Goal: Check status: Check status

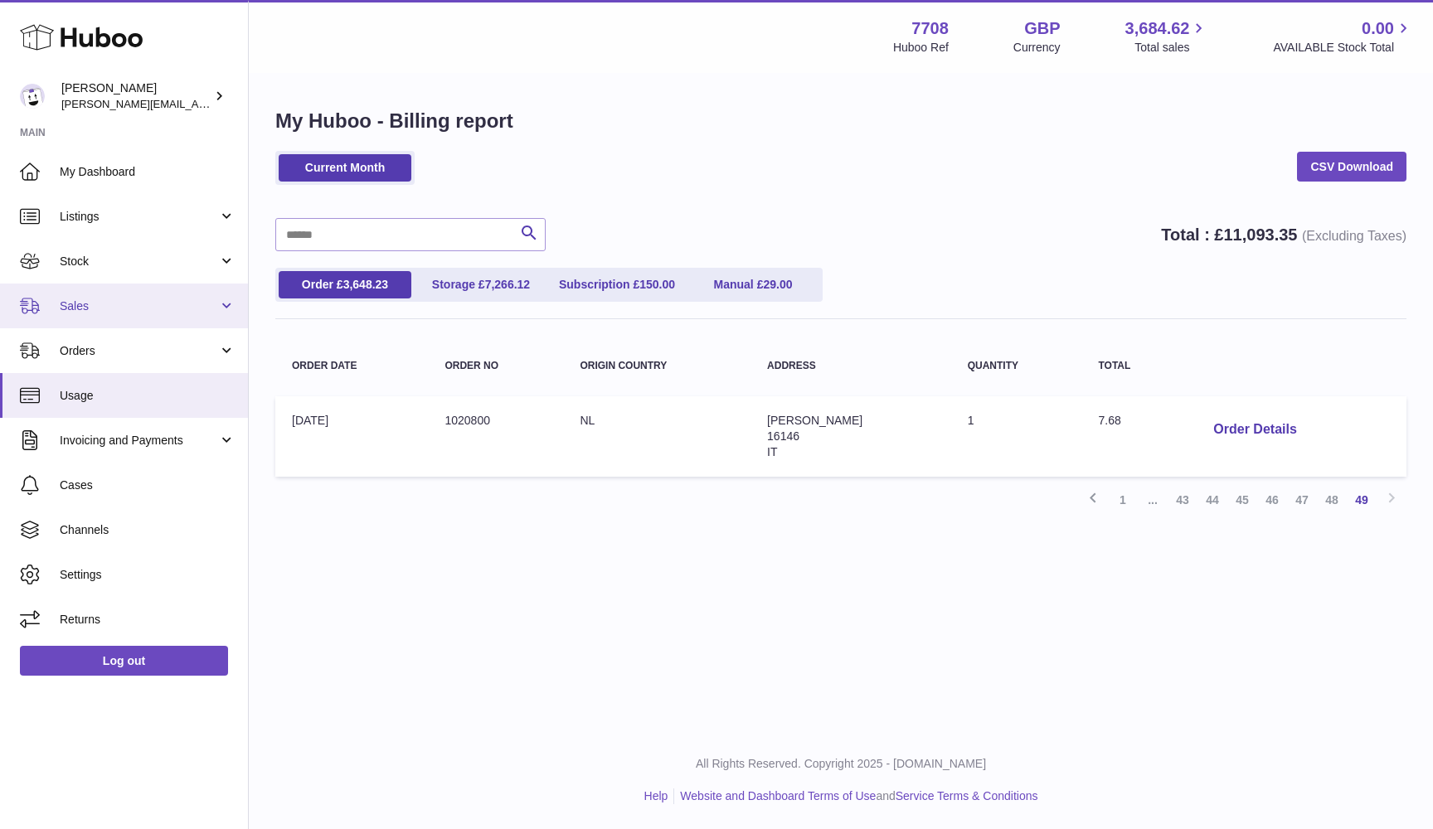
click at [106, 303] on span "Sales" at bounding box center [139, 307] width 158 height 16
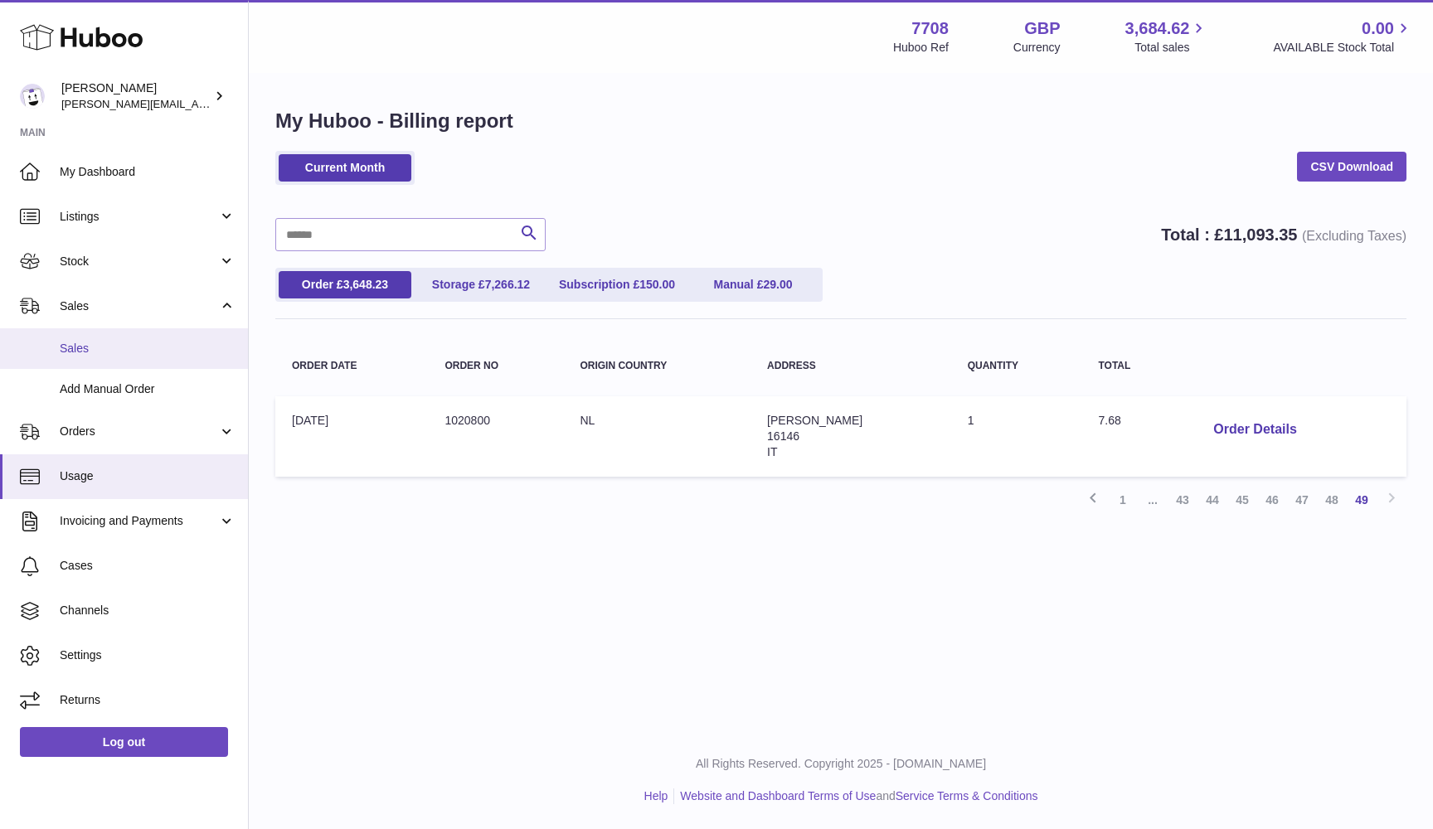
click at [91, 346] on span "Sales" at bounding box center [148, 349] width 176 height 16
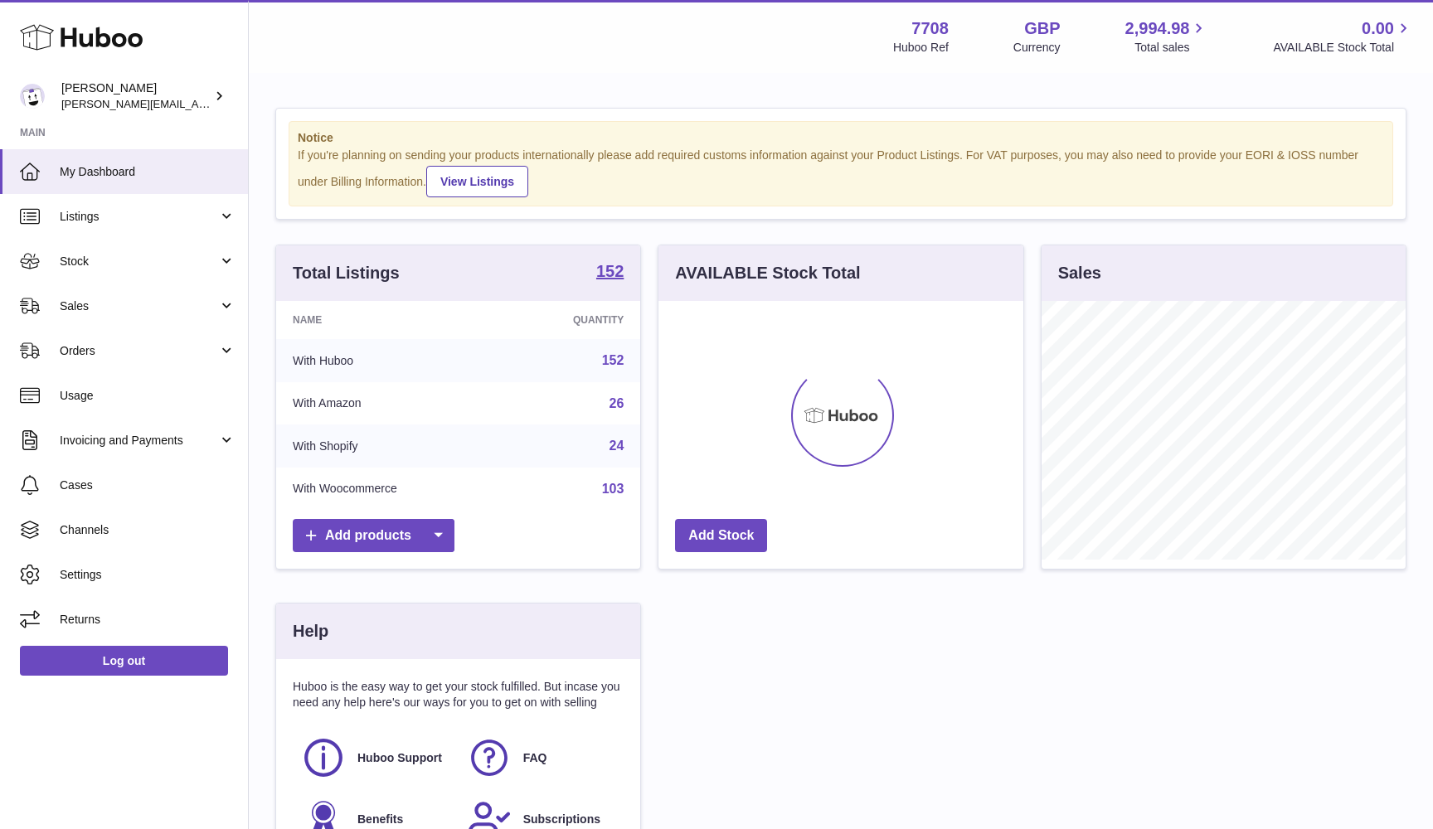
scroll to position [259, 365]
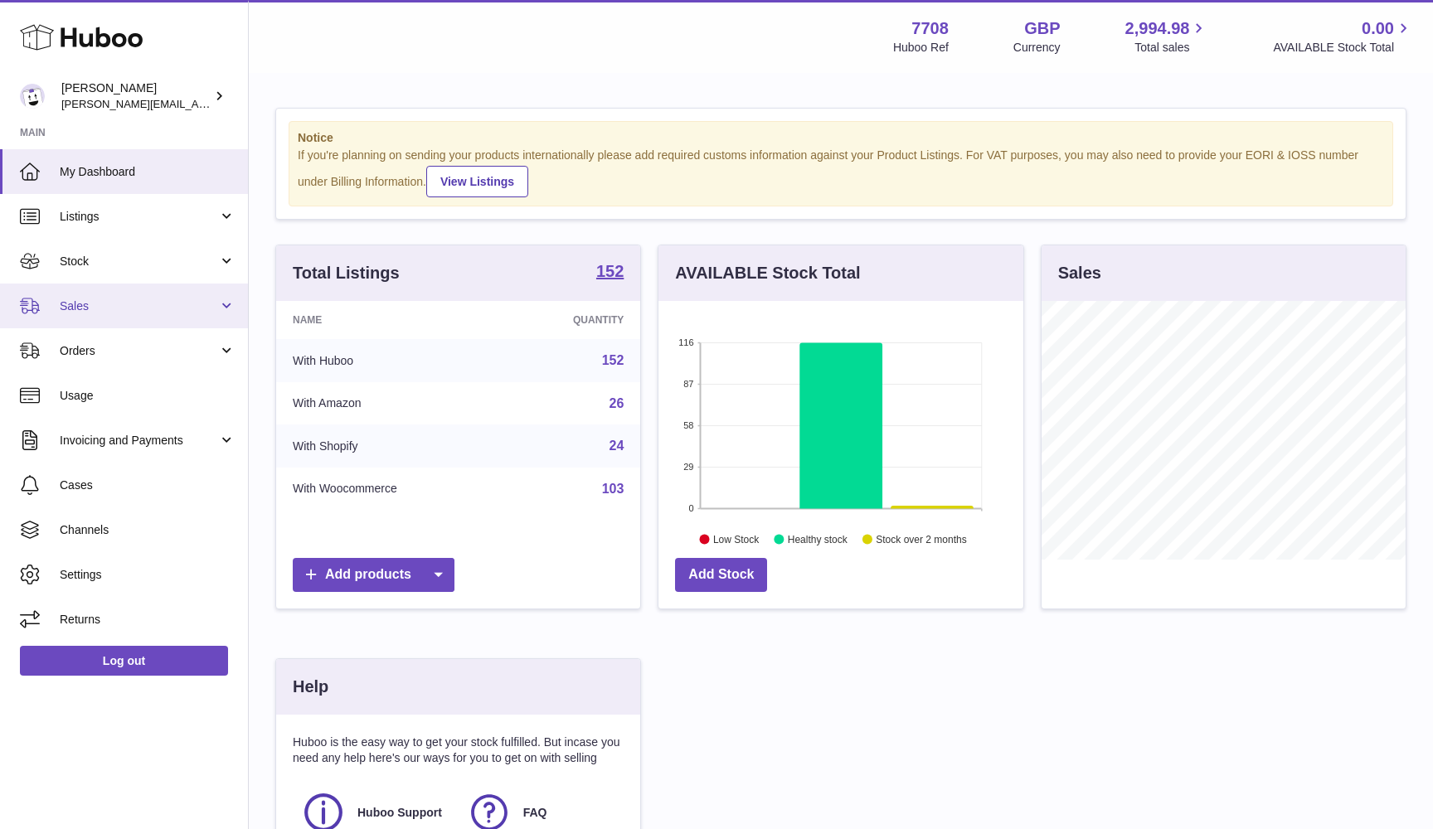
click at [49, 310] on link "Sales" at bounding box center [124, 306] width 248 height 45
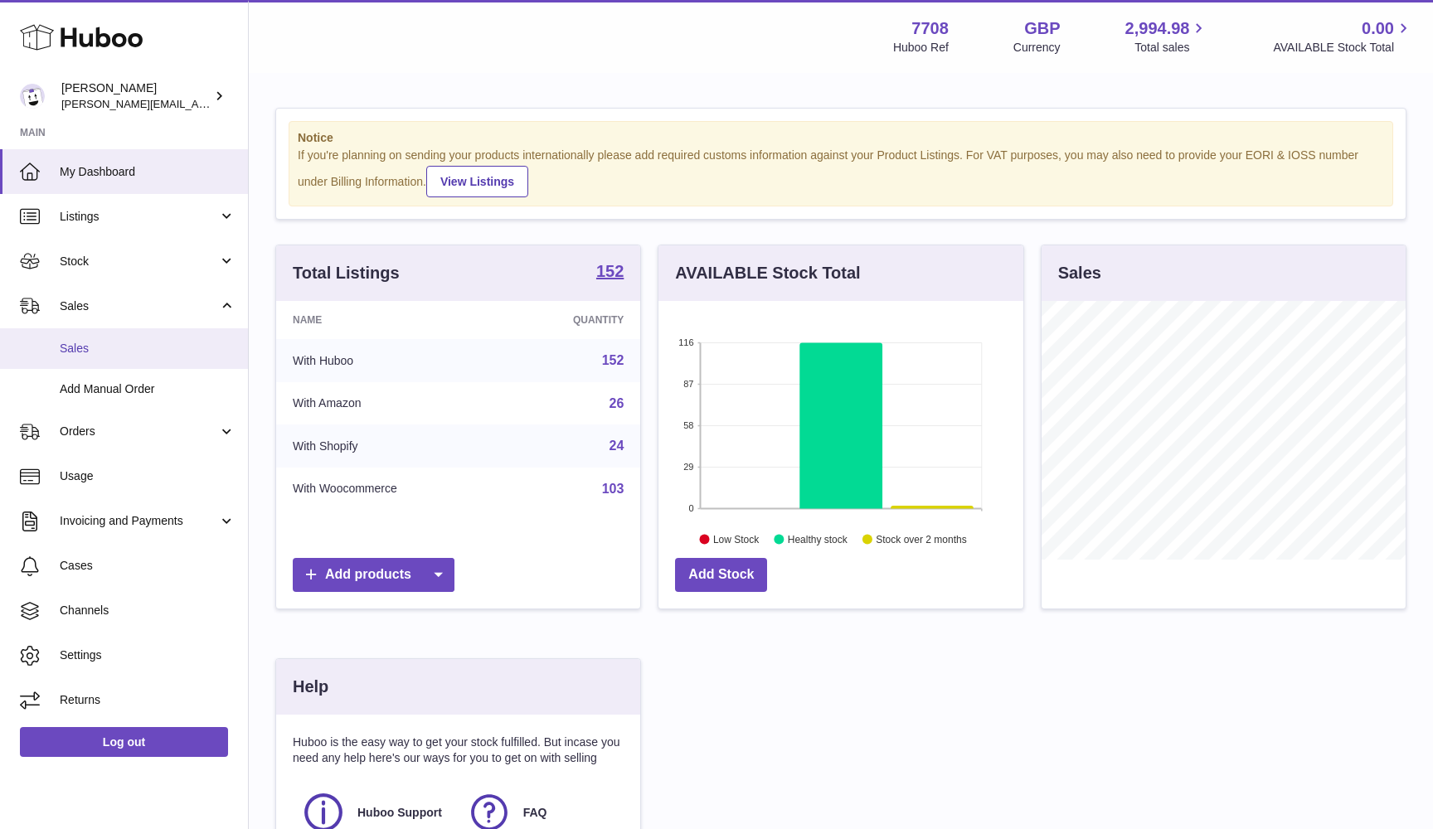
click at [49, 347] on link "Sales" at bounding box center [124, 348] width 248 height 41
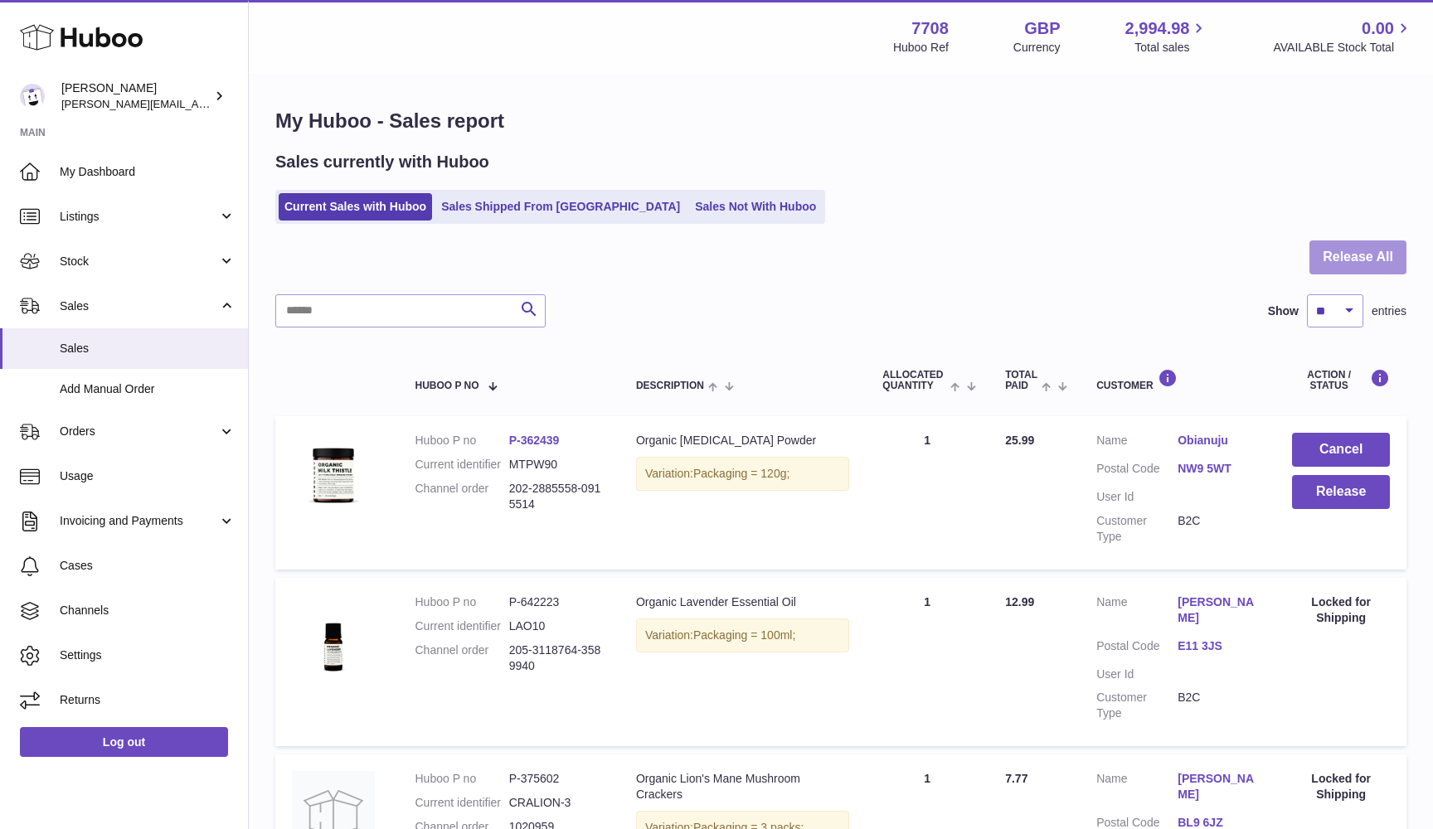
click at [1376, 259] on button "Release All" at bounding box center [1357, 257] width 97 height 34
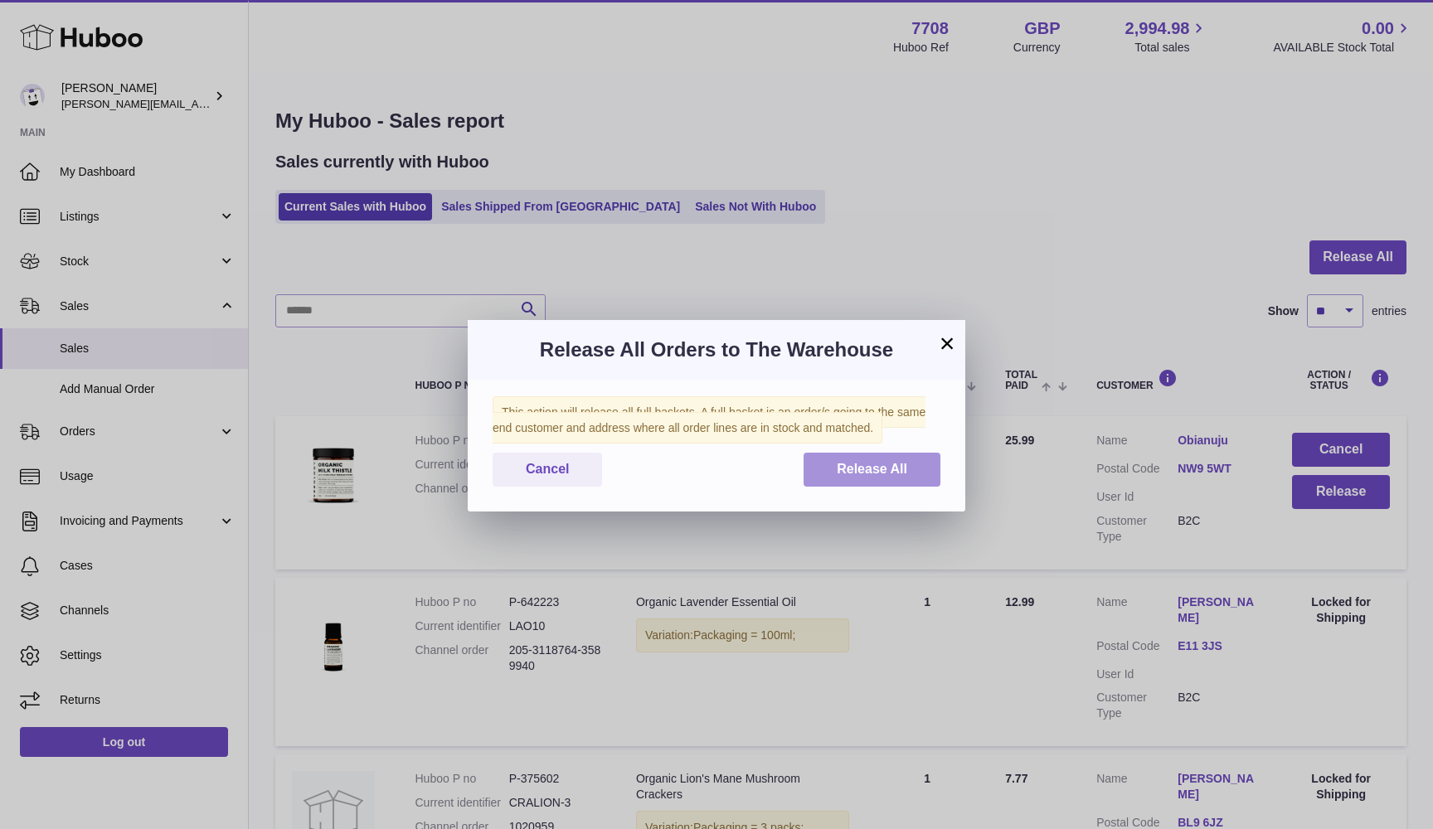
click at [903, 464] on span "Release All" at bounding box center [872, 469] width 70 height 14
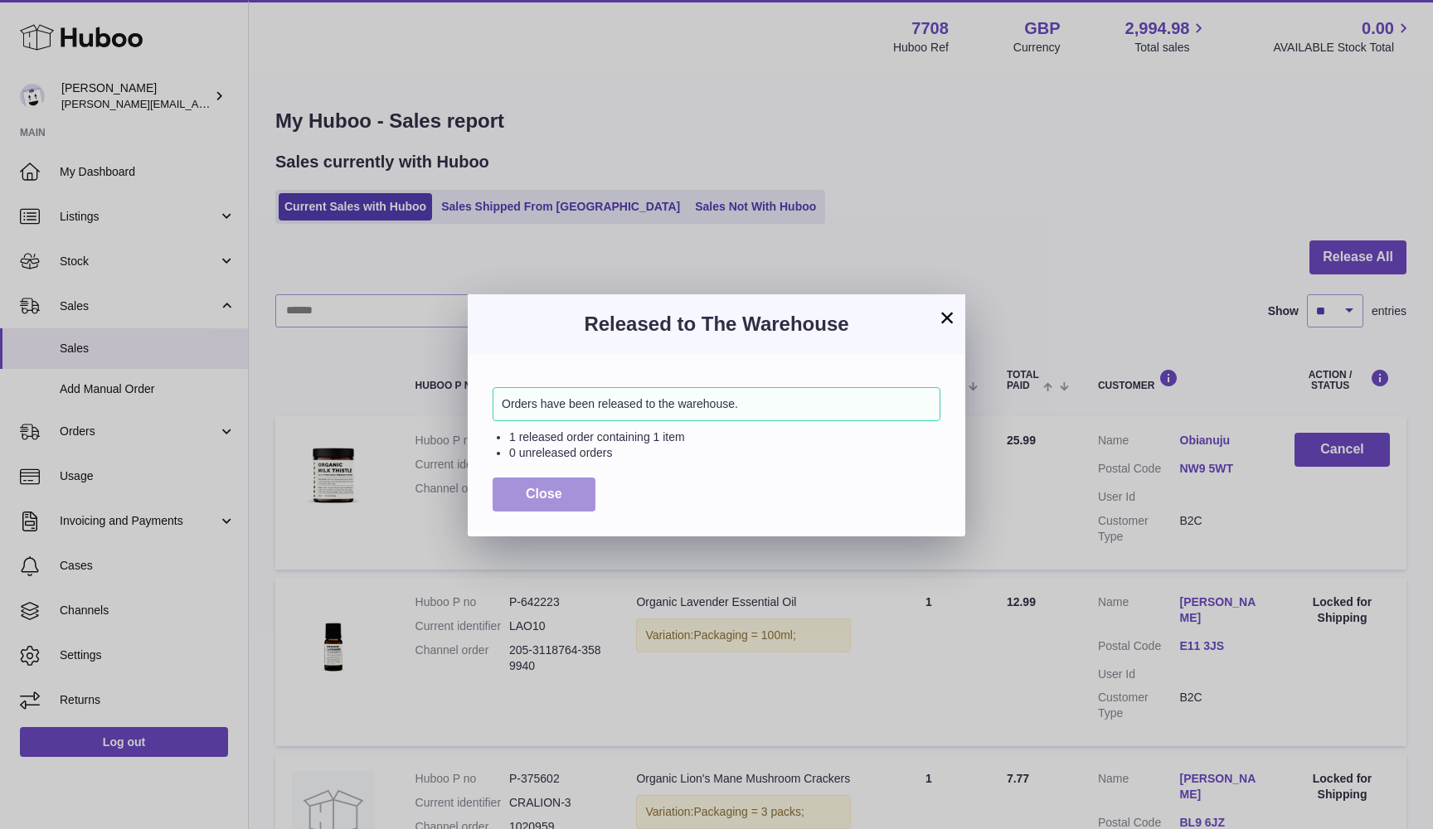
click at [503, 496] on button "Close" at bounding box center [544, 495] width 103 height 34
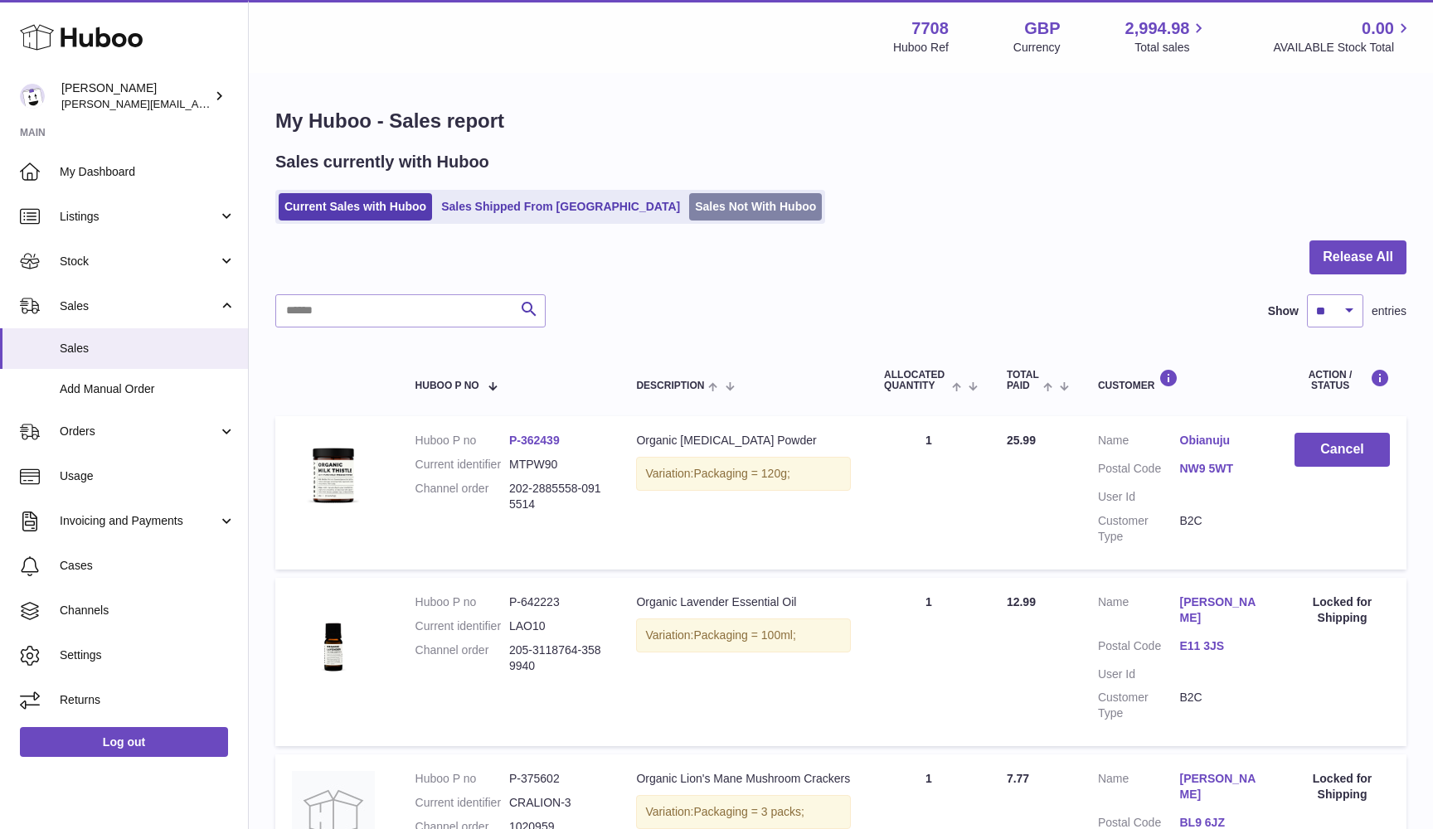
click at [689, 217] on link "Sales Not With Huboo" at bounding box center [755, 206] width 133 height 27
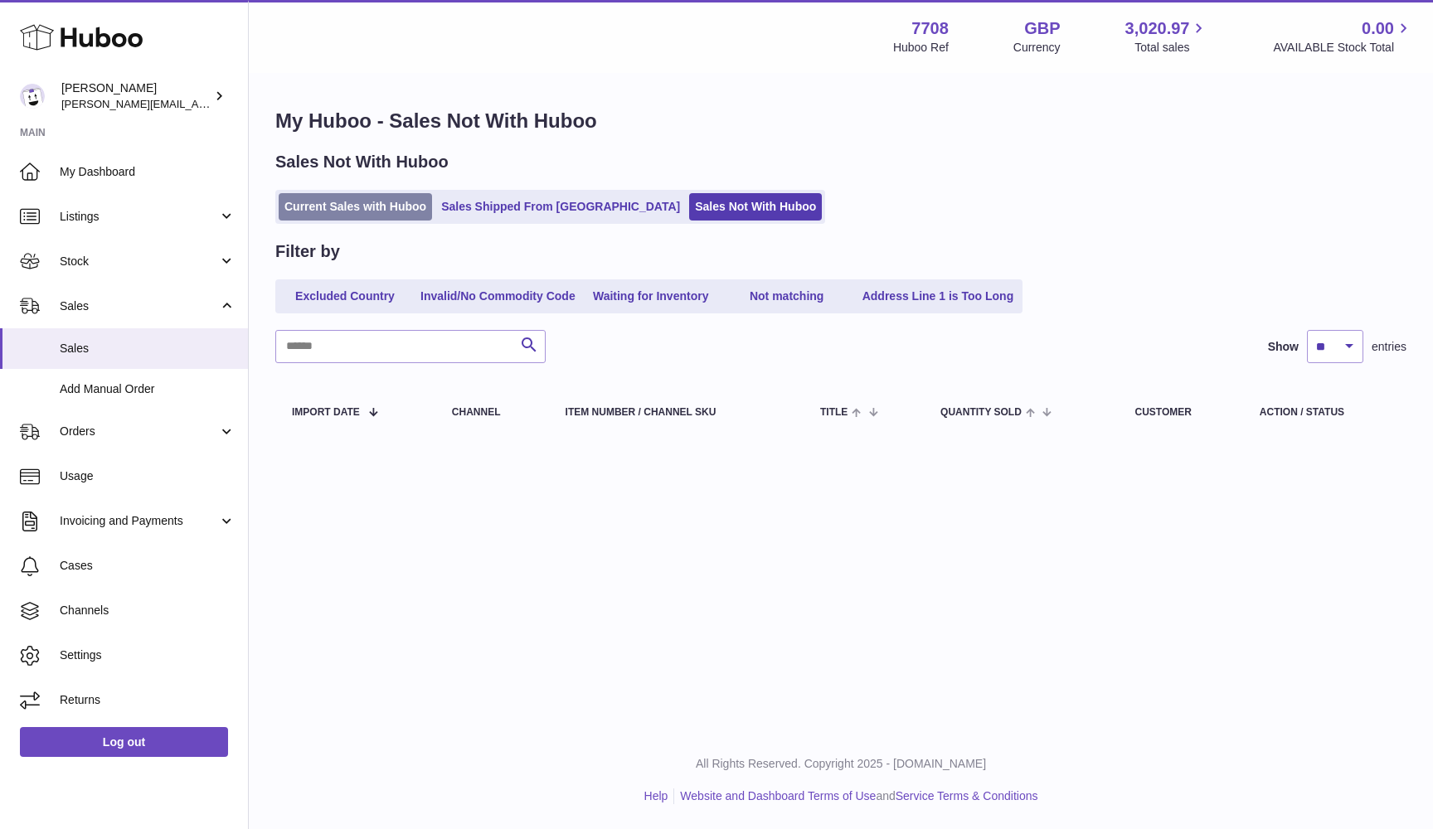
click at [316, 206] on link "Current Sales with Huboo" at bounding box center [355, 206] width 153 height 27
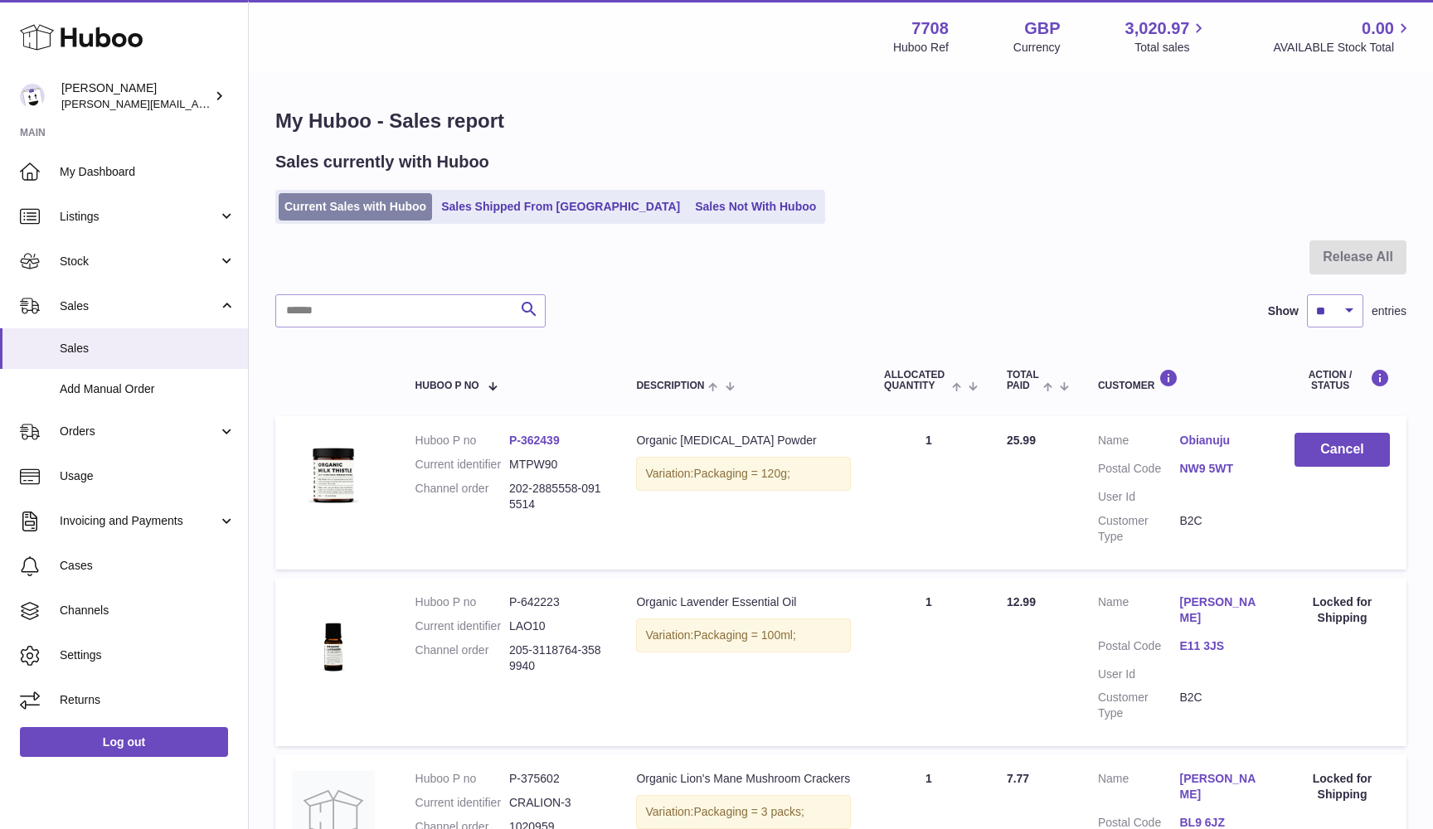
click at [310, 210] on link "Current Sales with Huboo" at bounding box center [355, 206] width 153 height 27
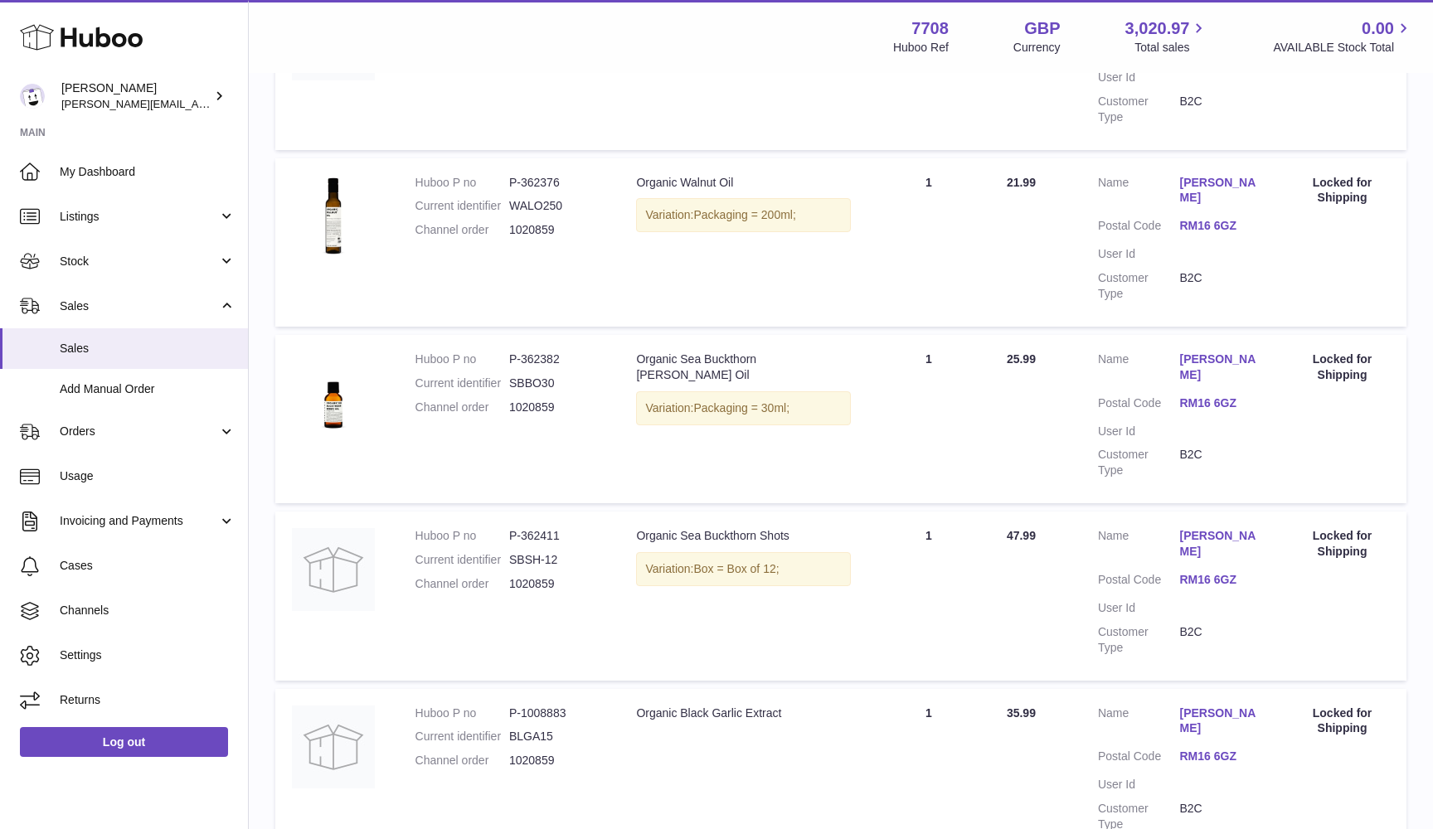
scroll to position [1303, 0]
click at [97, 468] on span "Usage" at bounding box center [148, 476] width 176 height 16
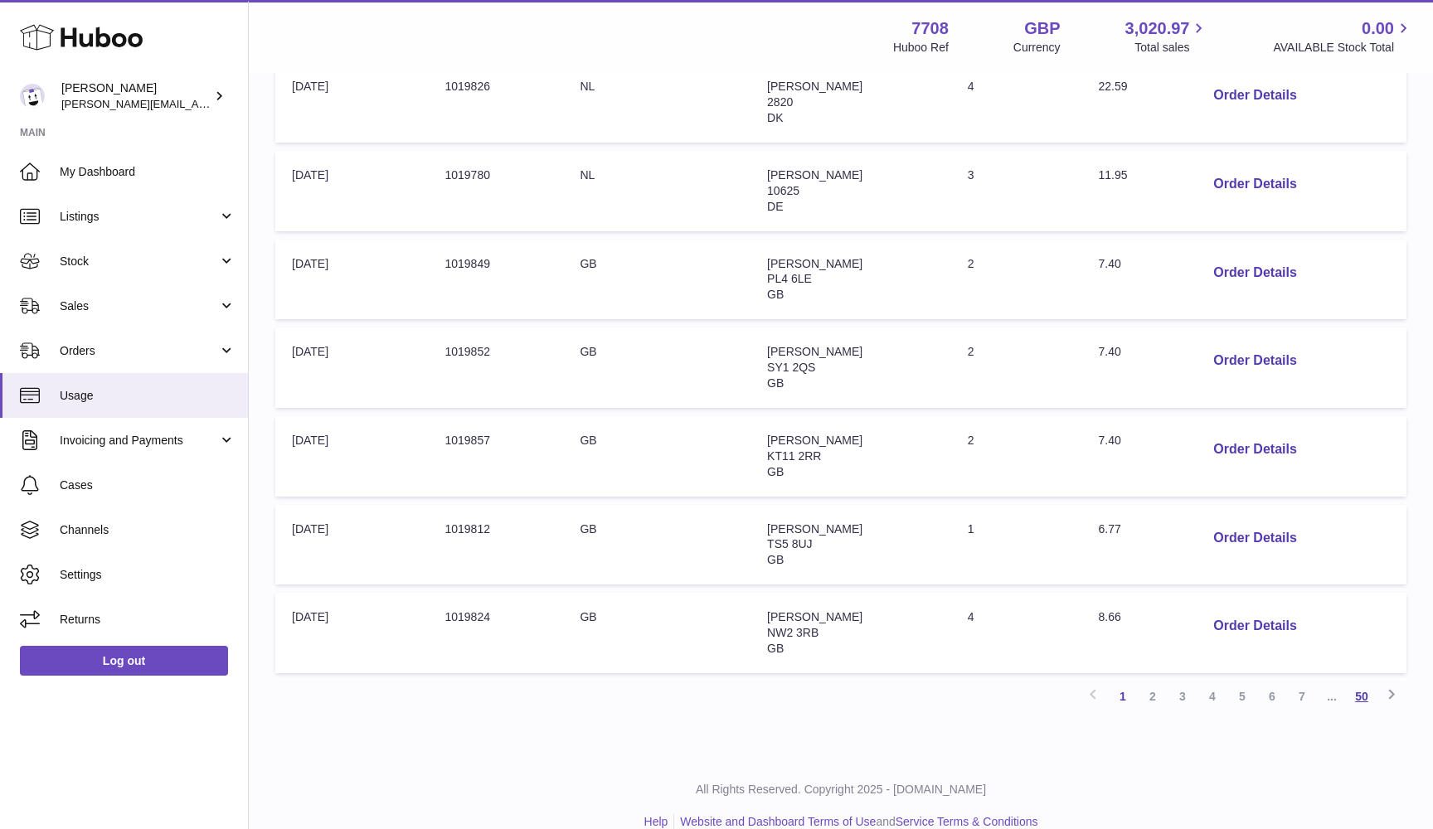
click at [1362, 682] on link "50" at bounding box center [1362, 697] width 30 height 30
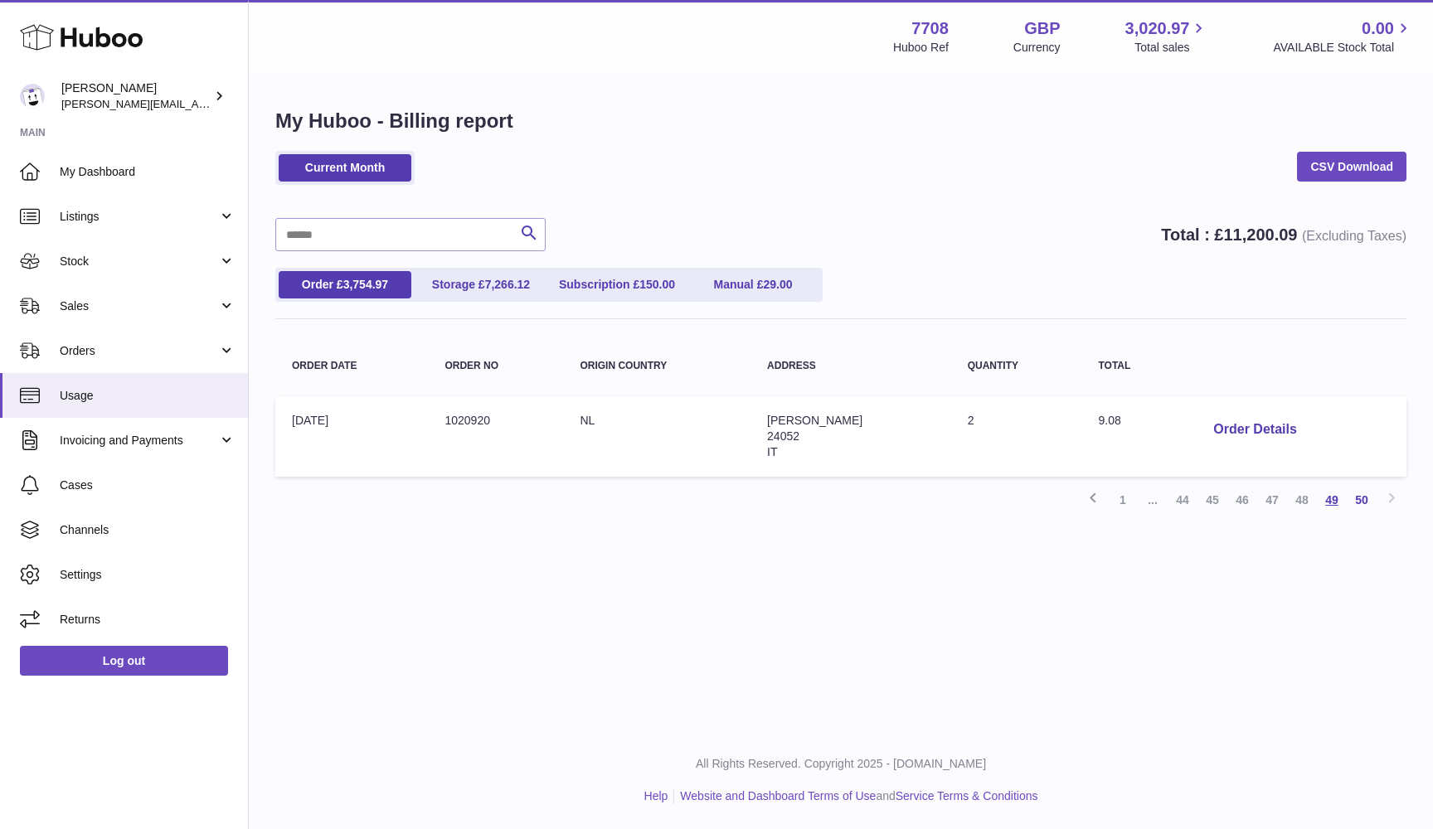
click at [1333, 500] on link "49" at bounding box center [1332, 500] width 30 height 30
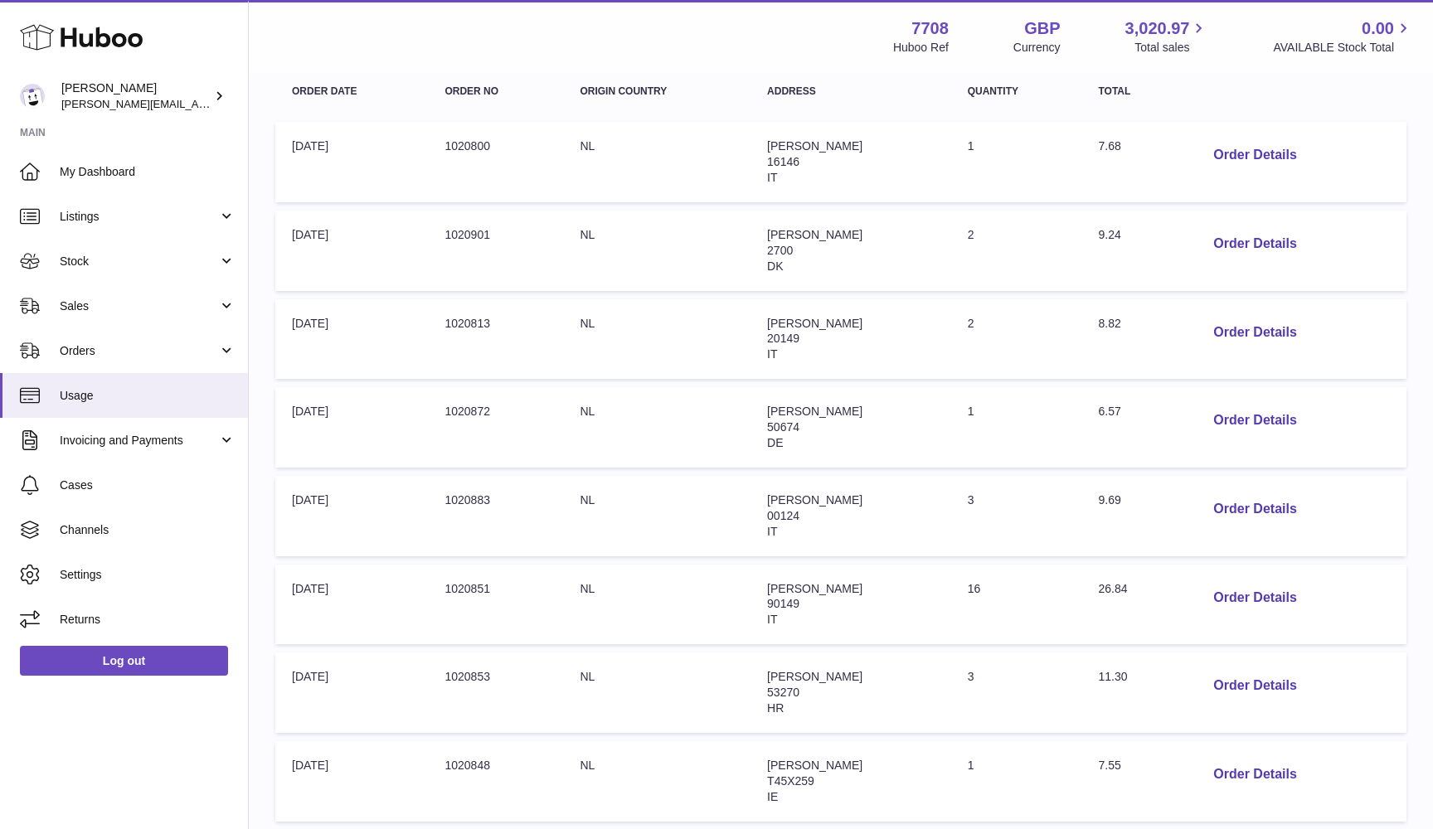
scroll to position [303, 0]
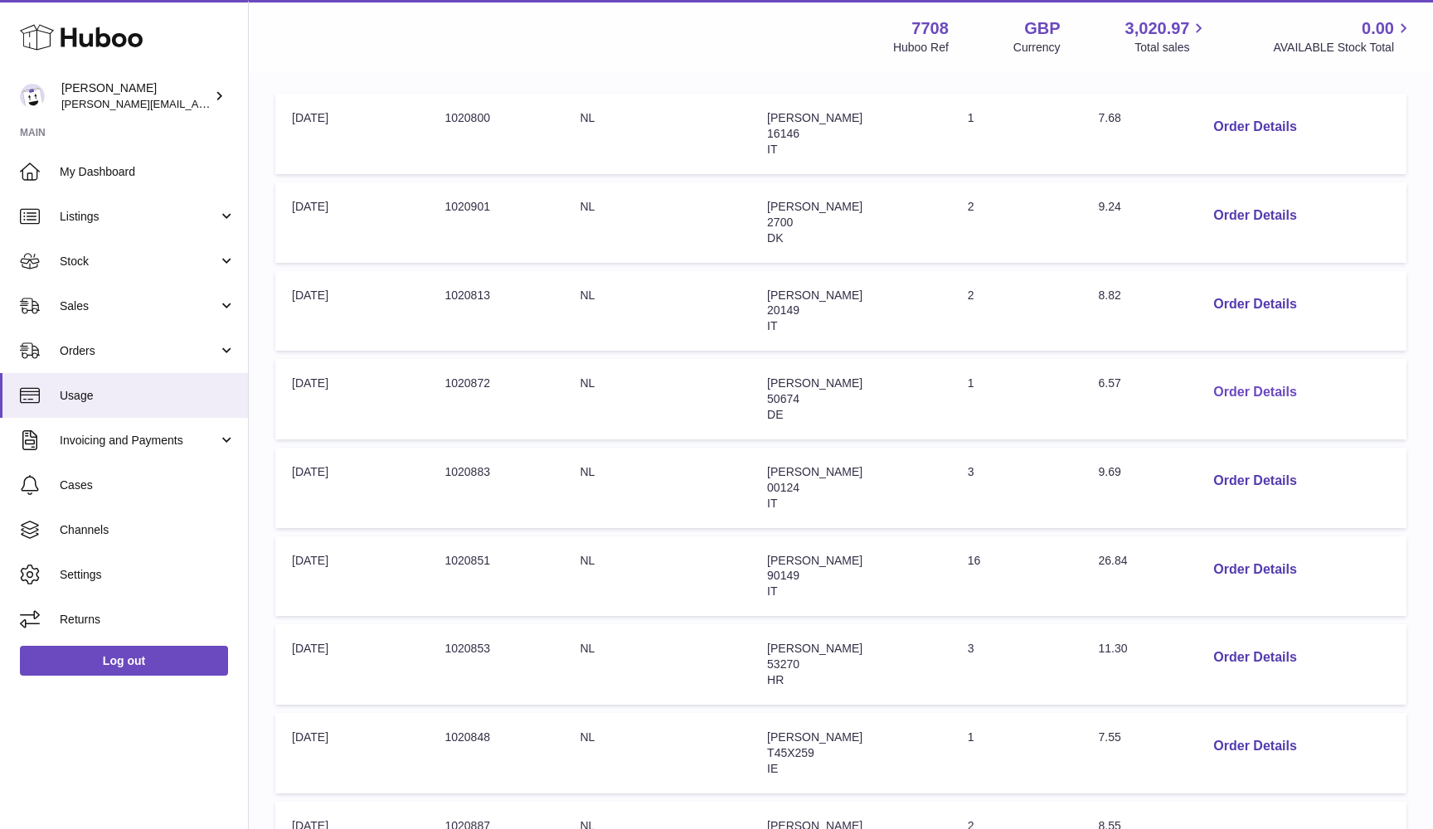
click at [1252, 376] on button "Order Details" at bounding box center [1254, 393] width 109 height 34
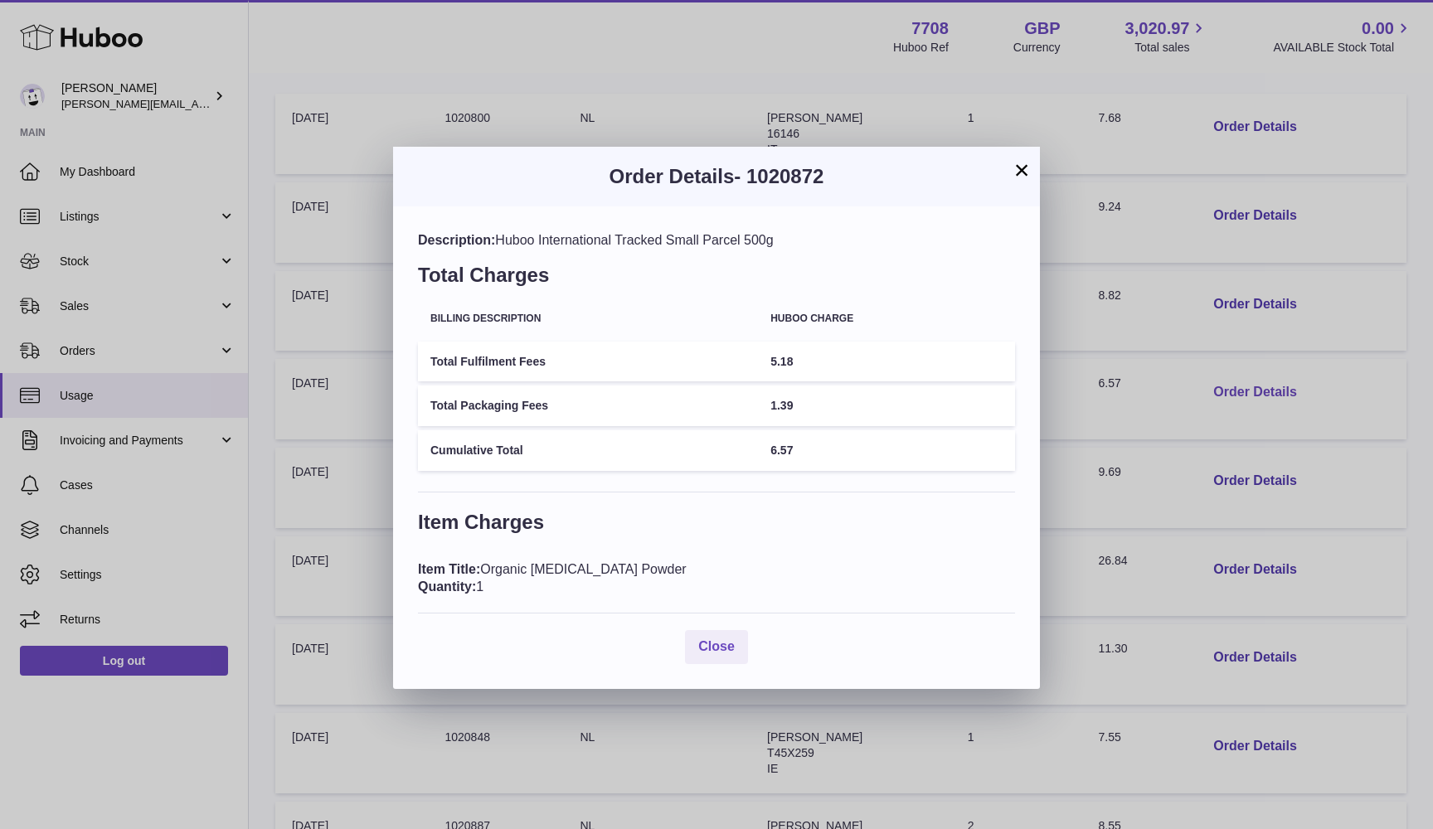
click at [1252, 376] on div "× Order Details - 1020872 Description: Huboo International Tracked Small Parcel…" at bounding box center [716, 414] width 1433 height 829
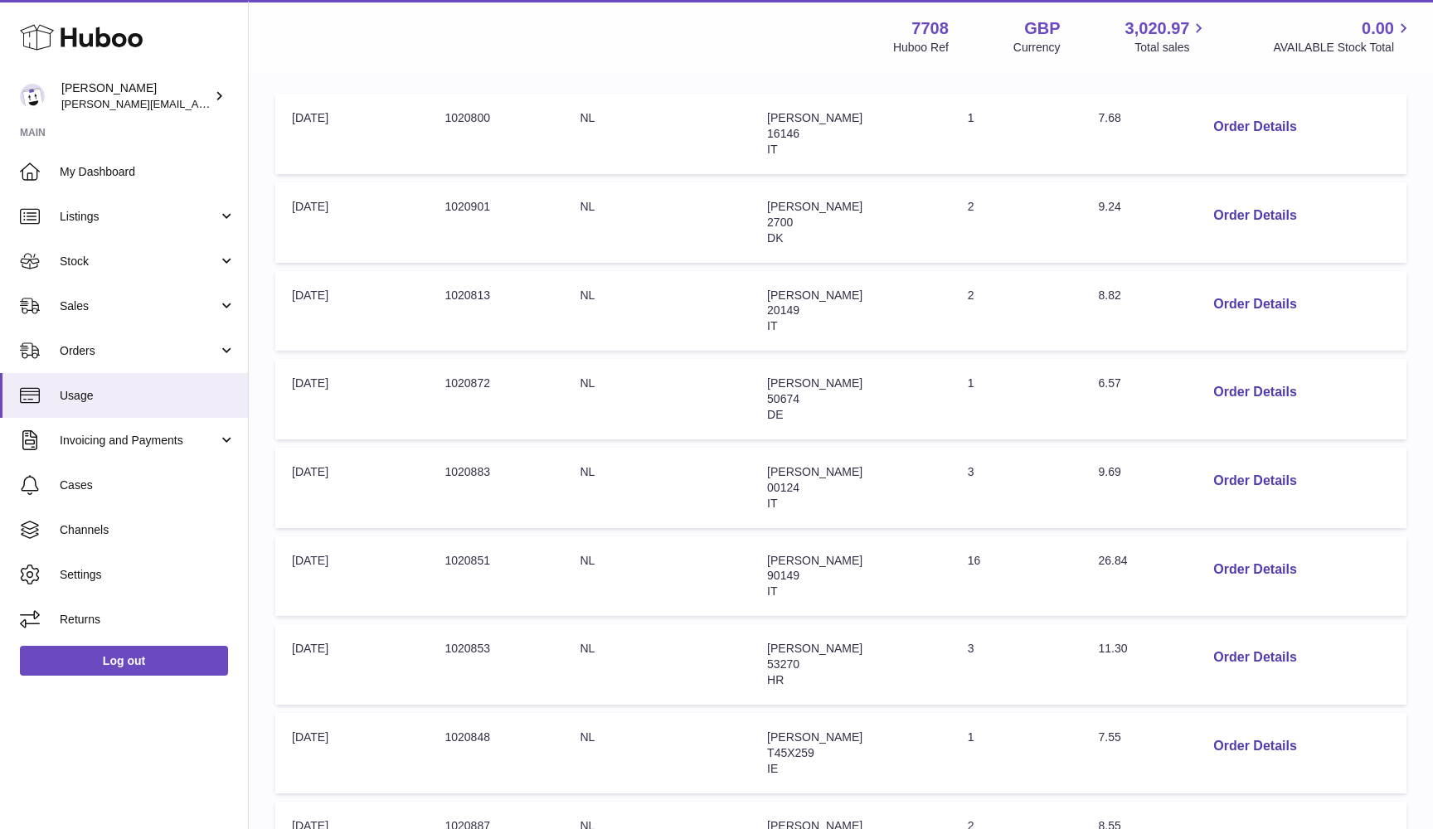
click at [986, 547] on td "Quantity: 16" at bounding box center [1016, 576] width 131 height 80
click at [1231, 561] on button "Order Details" at bounding box center [1254, 570] width 109 height 34
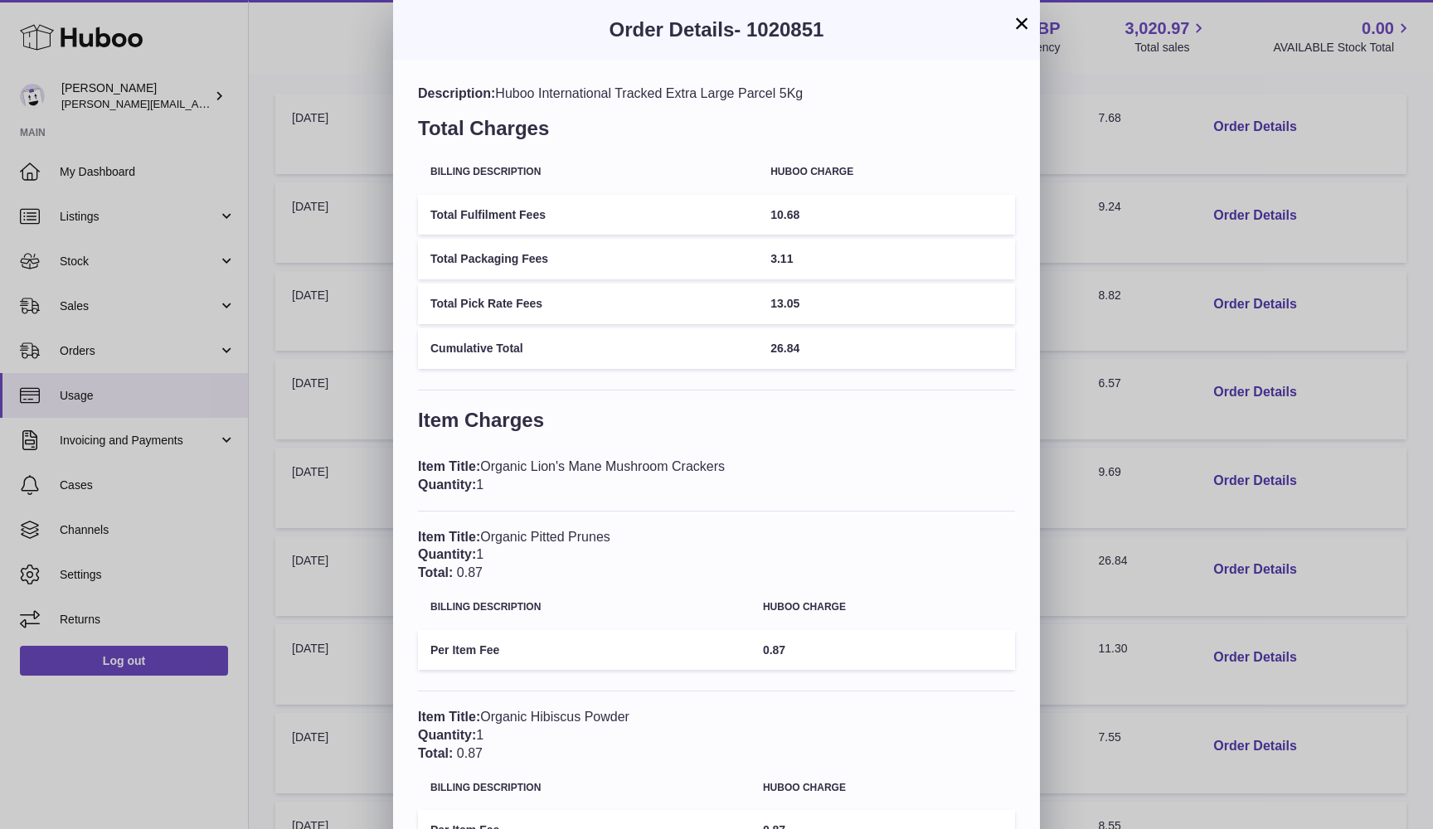
scroll to position [0, 0]
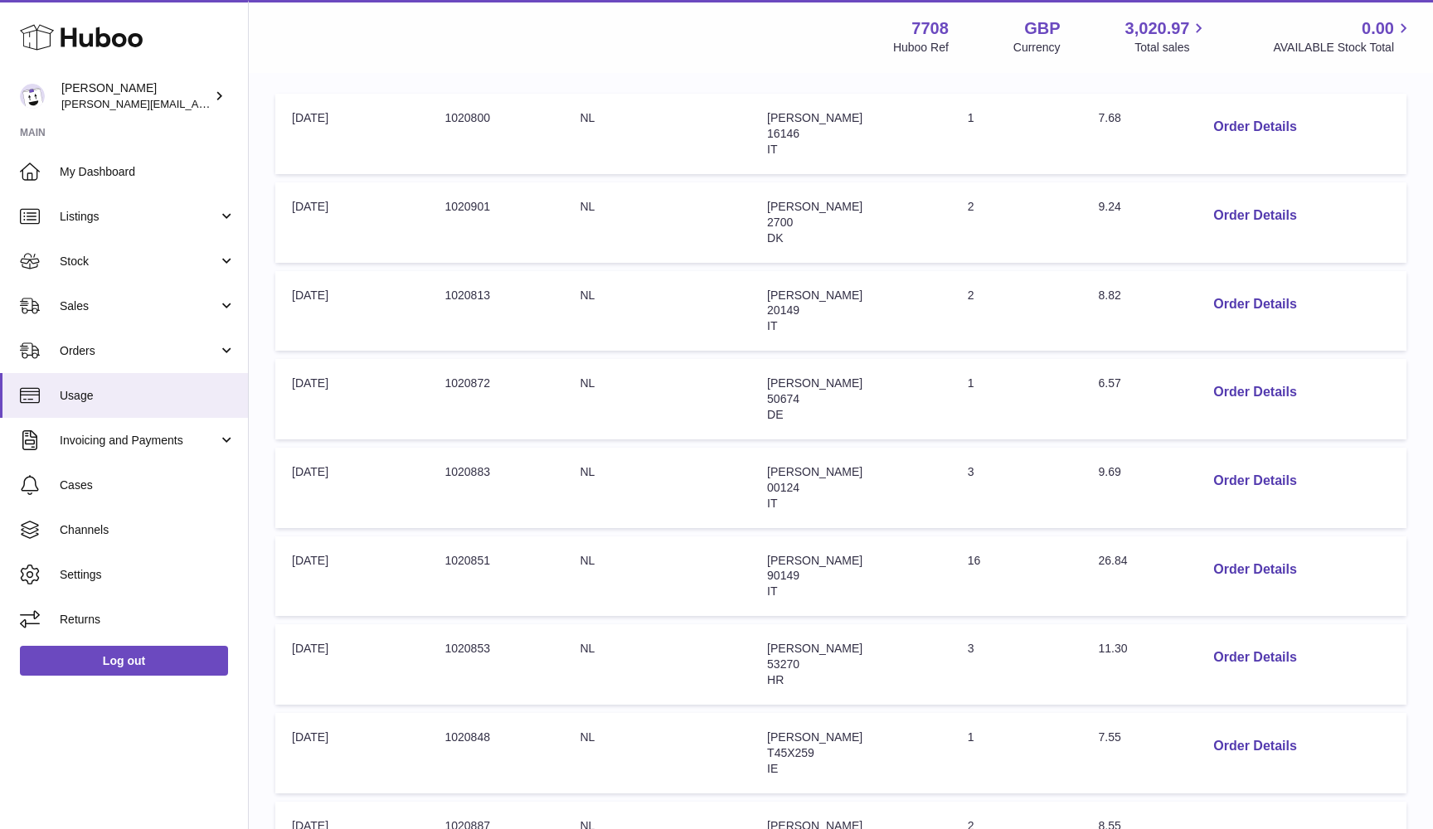
click at [1388, 600] on div at bounding box center [716, 414] width 1433 height 829
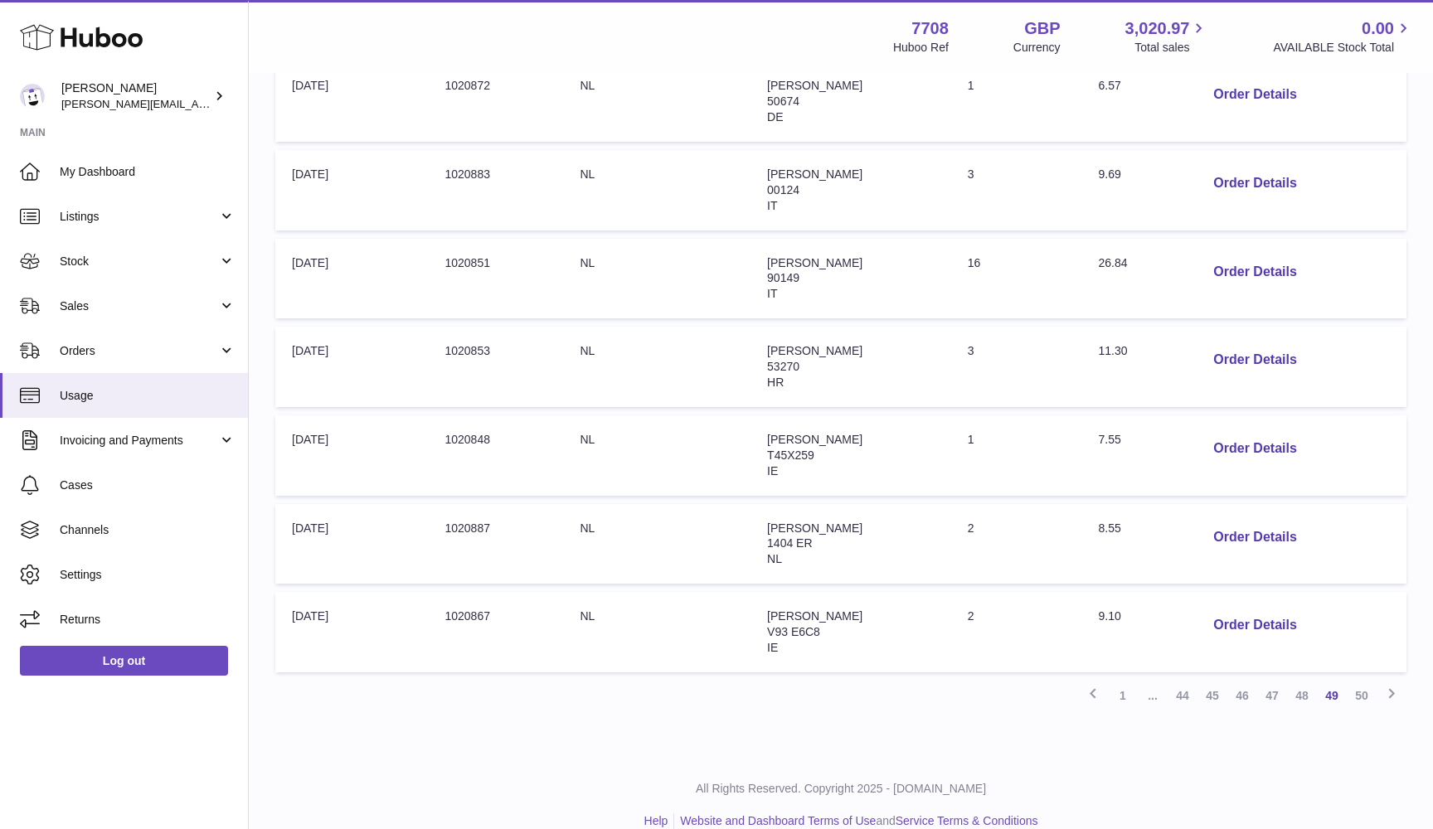
scroll to position [600, 0]
click at [767, 376] on span "HR" at bounding box center [775, 382] width 17 height 13
click at [1240, 347] on button "Order Details" at bounding box center [1254, 361] width 109 height 34
click at [1179, 473] on div at bounding box center [716, 414] width 1433 height 829
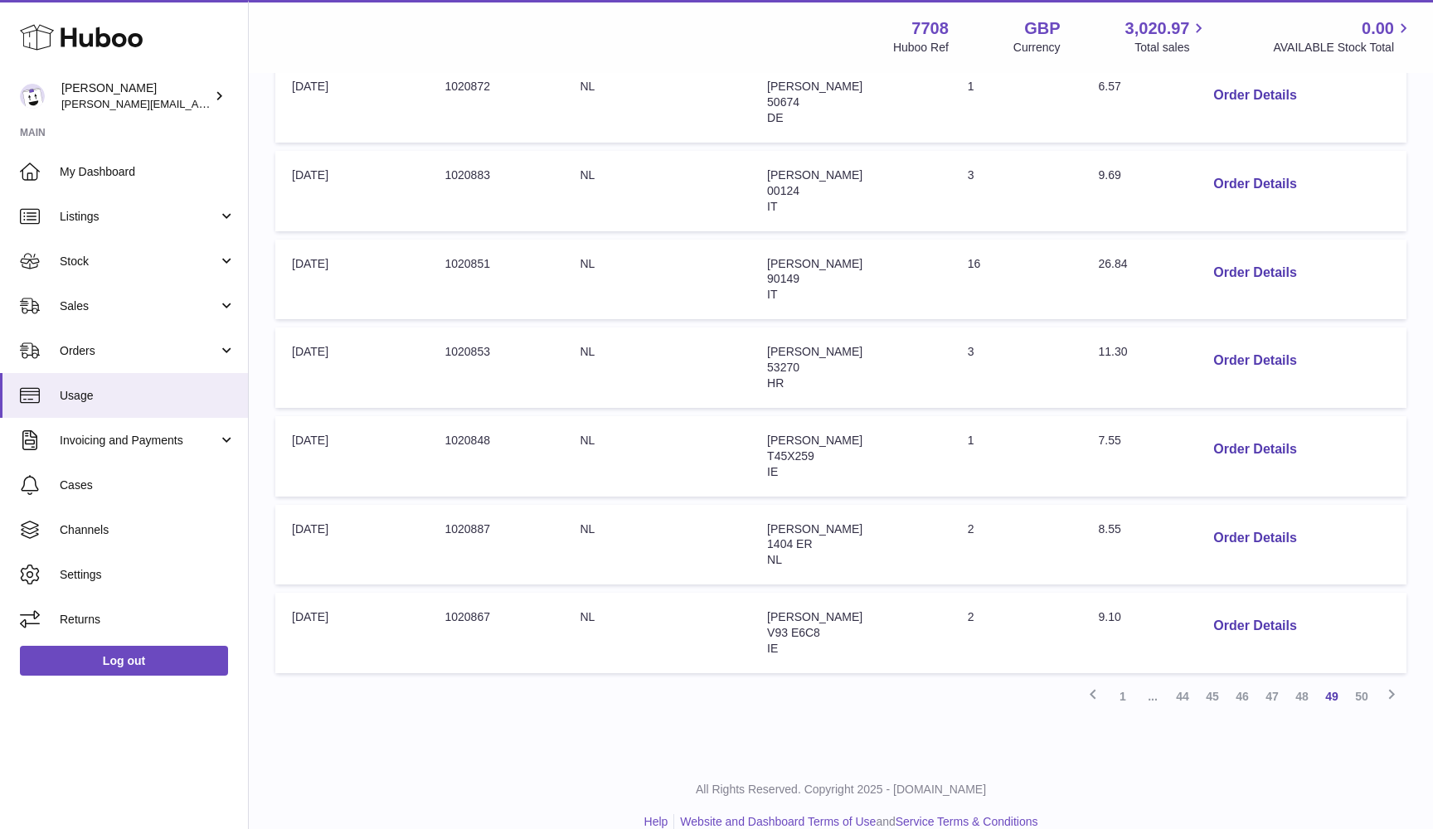
click at [767, 345] on span "[PERSON_NAME]" at bounding box center [814, 351] width 95 height 13
click at [1302, 682] on link "48" at bounding box center [1302, 697] width 30 height 30
